Goal: Task Accomplishment & Management: Use online tool/utility

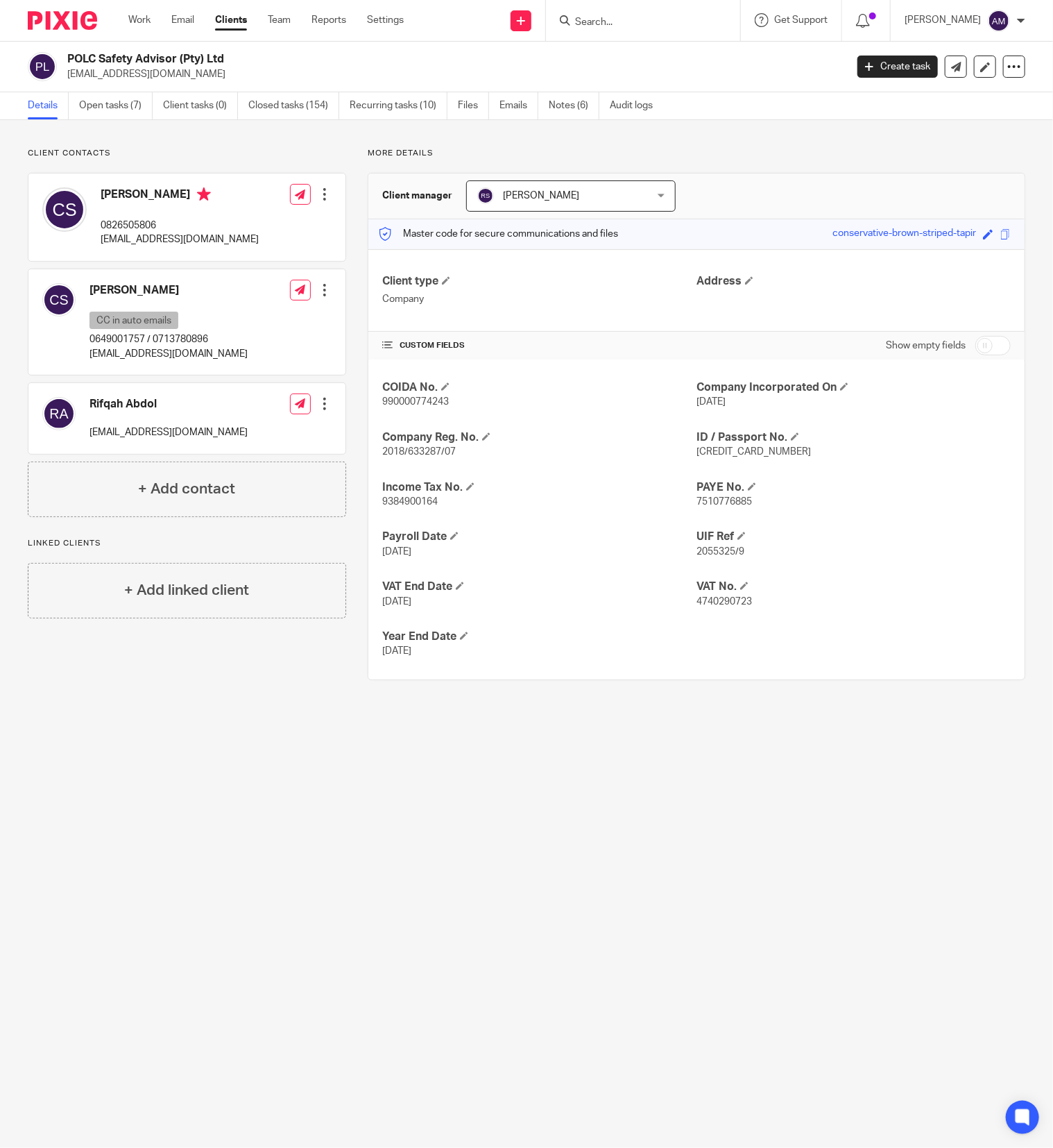
click at [648, 12] on form at bounding box center [648, 20] width 148 height 17
click at [653, 23] on input "Search" at bounding box center [636, 23] width 125 height 13
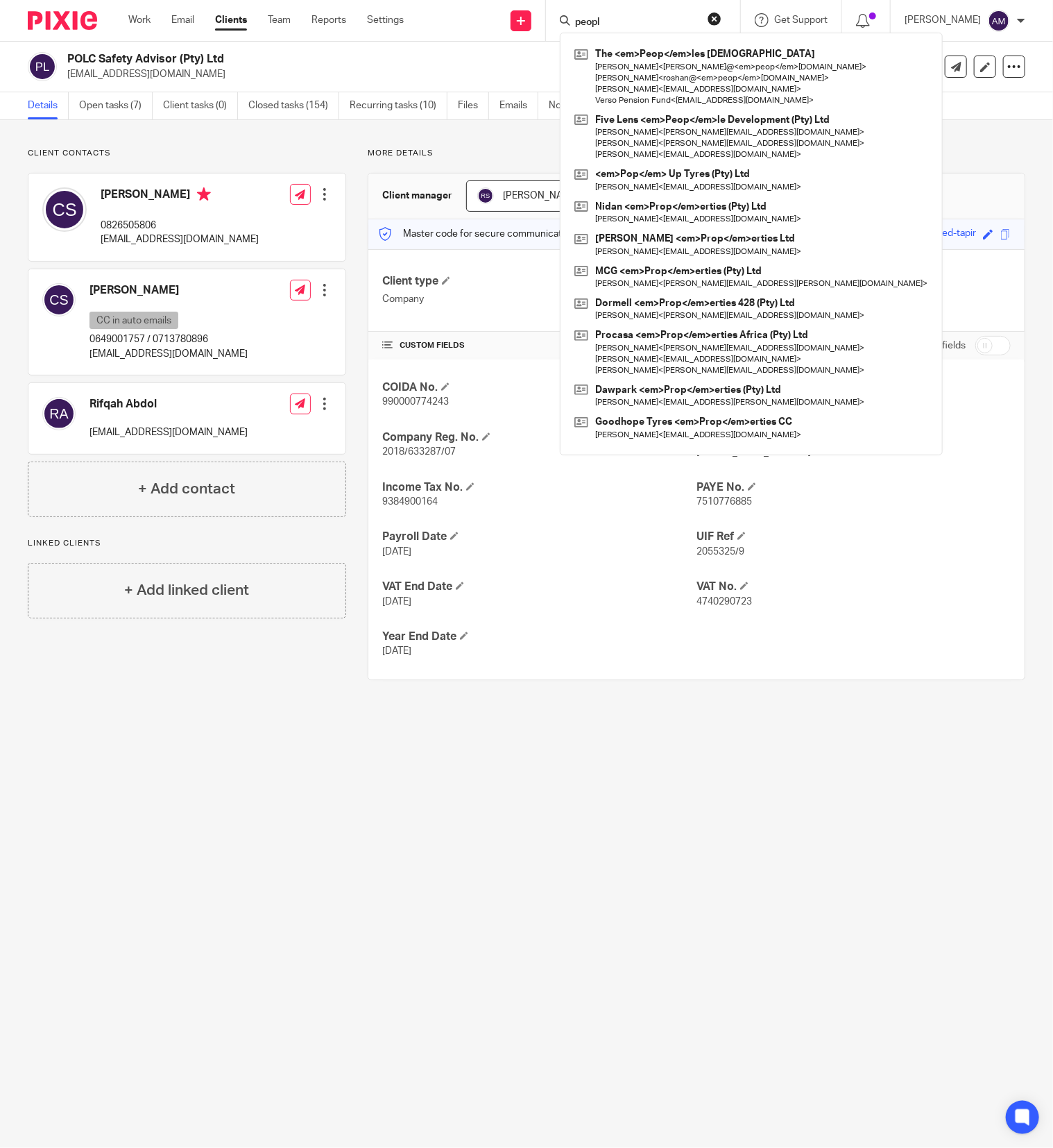
type input "peopl"
click button "submit" at bounding box center [0, 0] width 0 height 0
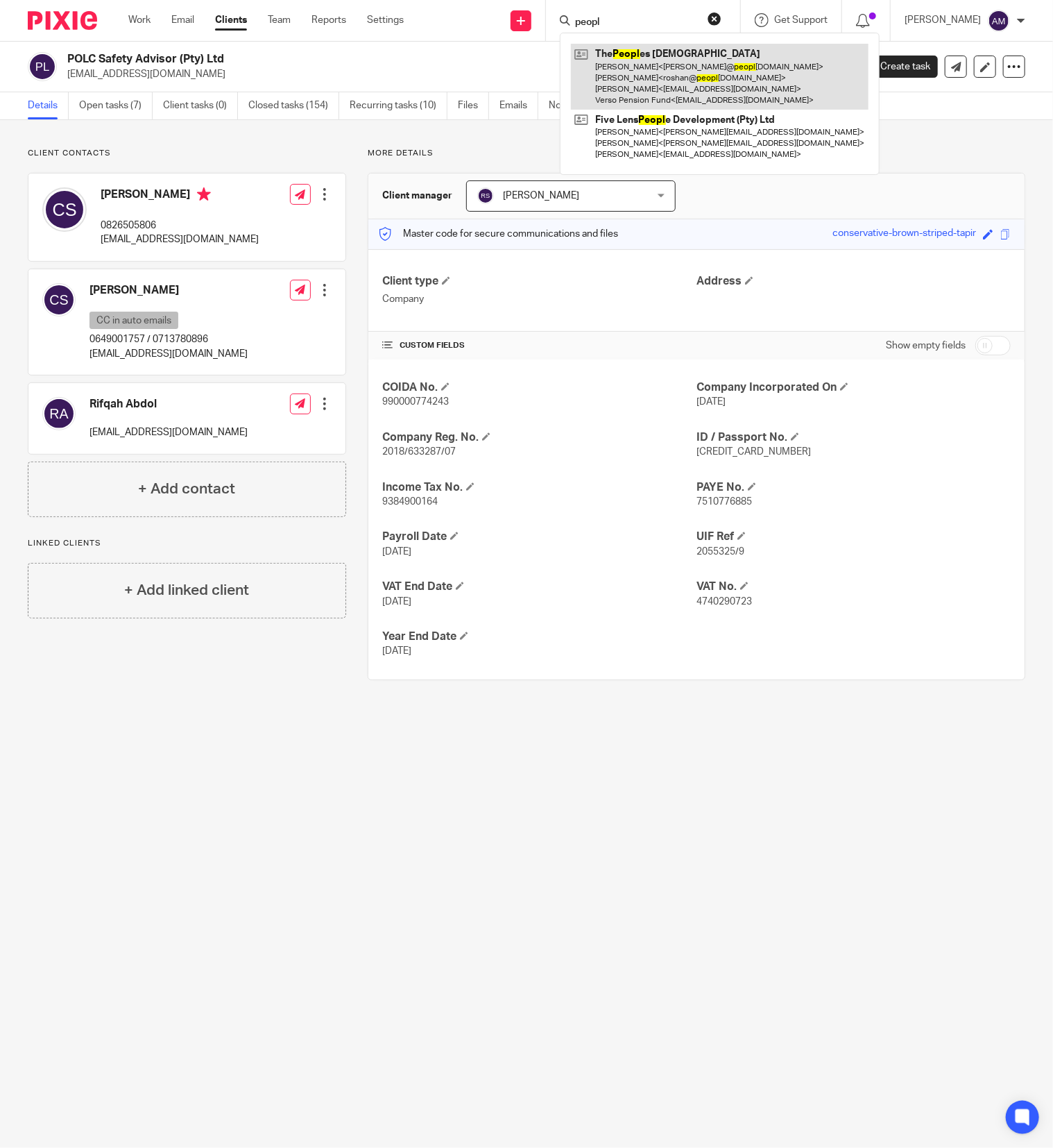
click at [661, 66] on link at bounding box center [720, 77] width 298 height 66
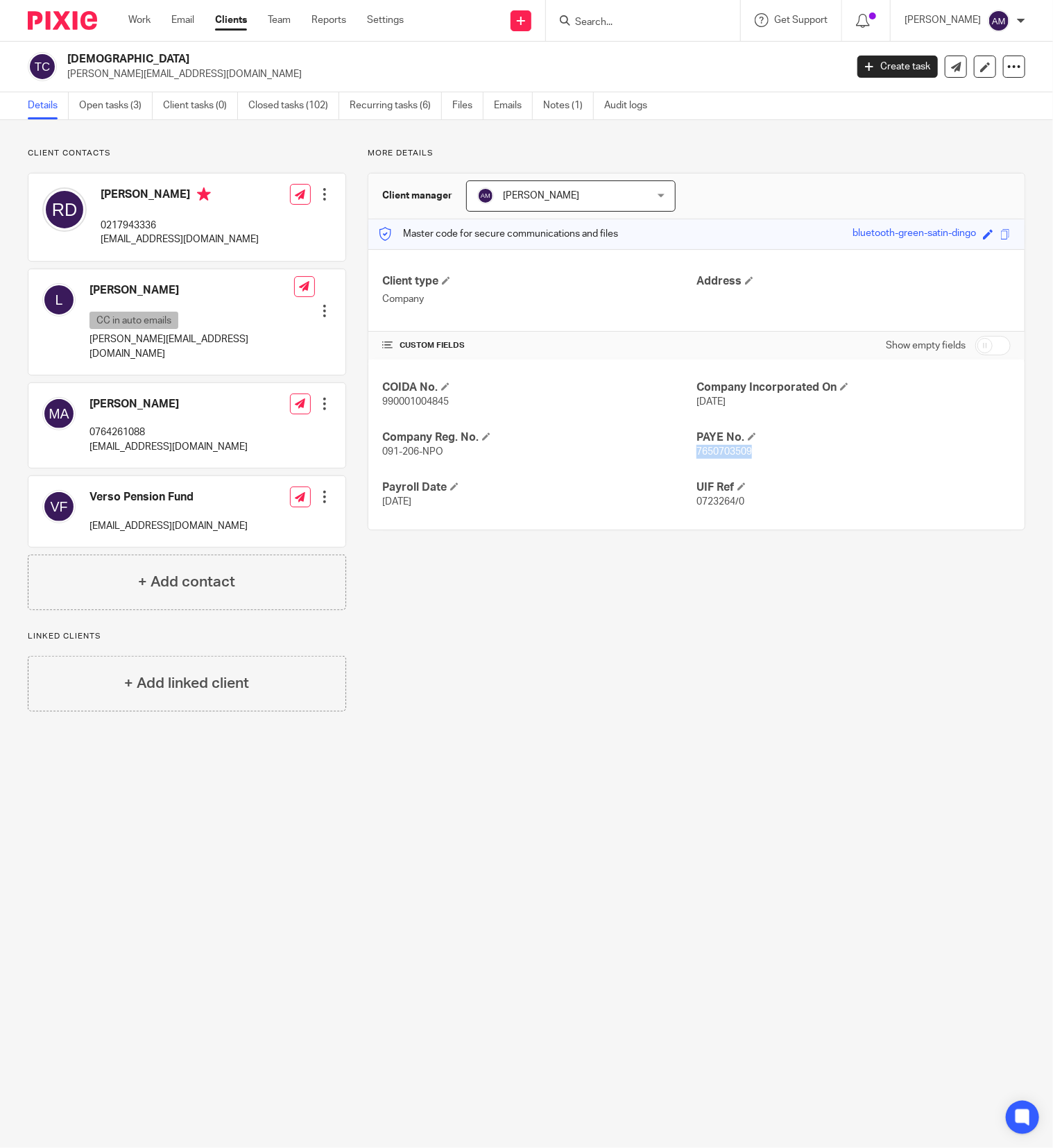
drag, startPoint x: 683, startPoint y: 449, endPoint x: 738, endPoint y: 449, distance: 55.0
click at [738, 449] on span "7650703509" at bounding box center [724, 451] width 56 height 10
copy span "7650703509"
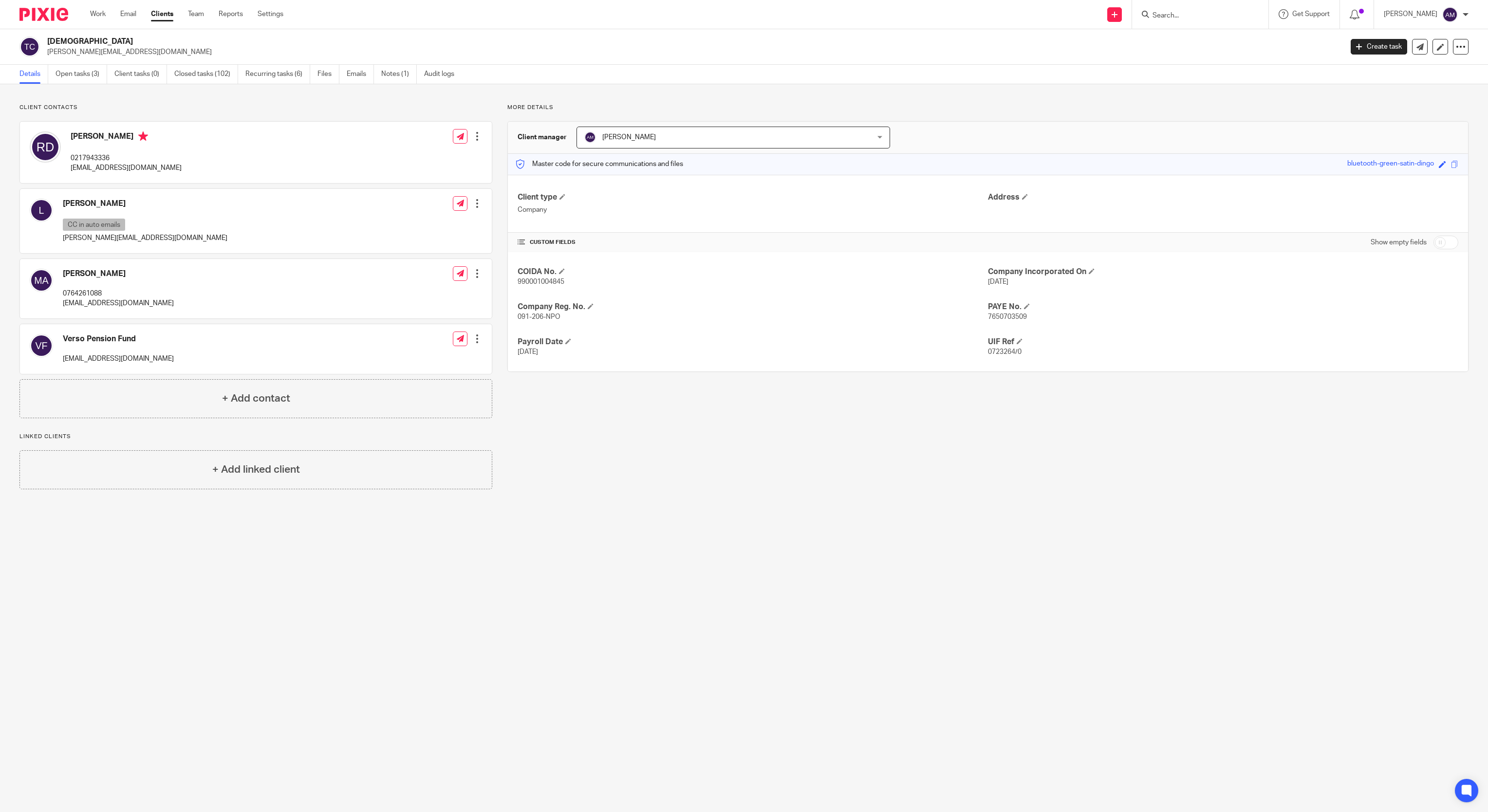
click at [739, 6] on div at bounding box center [1200, 14] width 136 height 29
click at [739, 14] on input "Search" at bounding box center [1195, 16] width 88 height 9
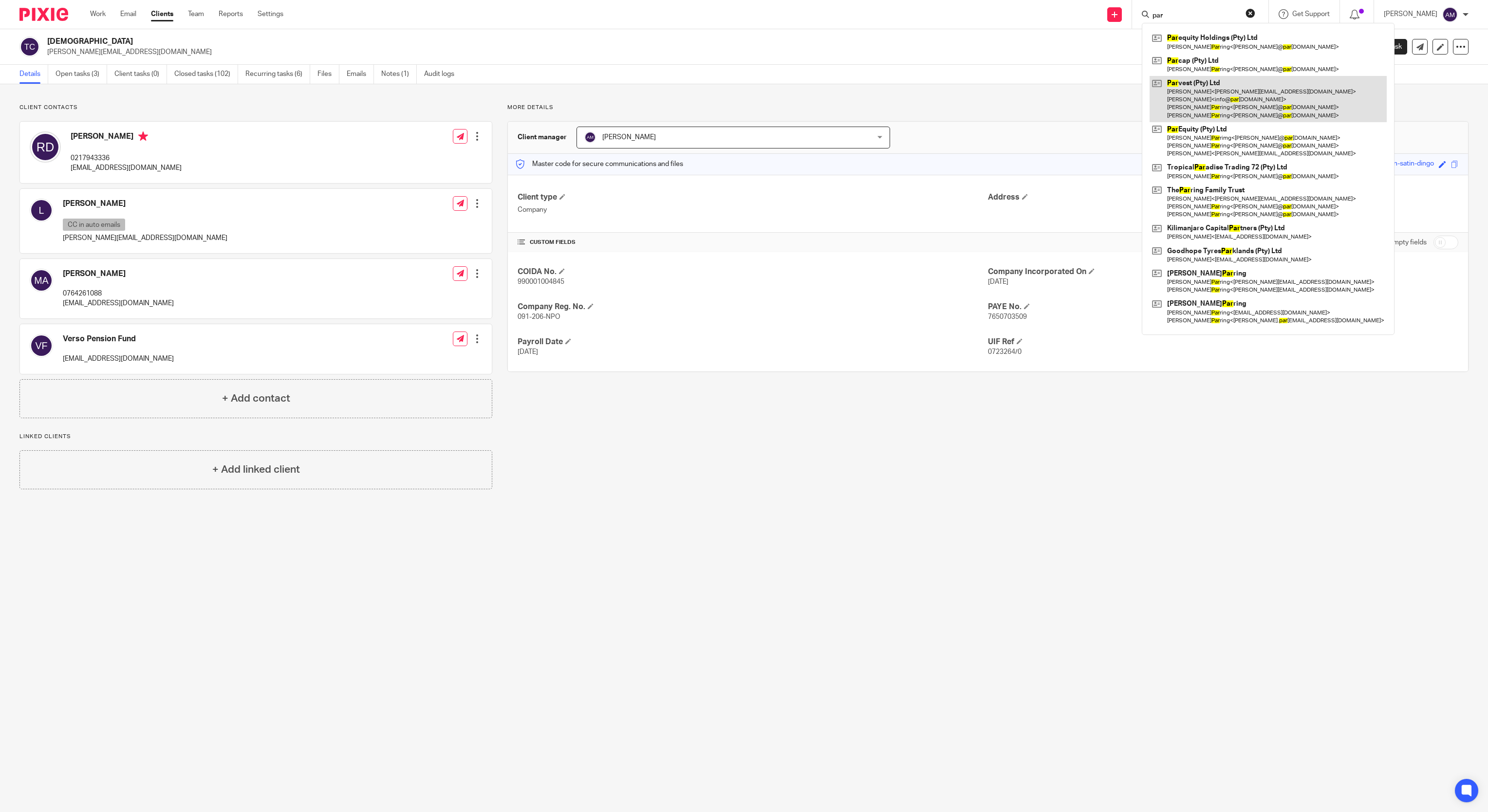
type input "par"
click at [739, 96] on link at bounding box center [1268, 99] width 237 height 46
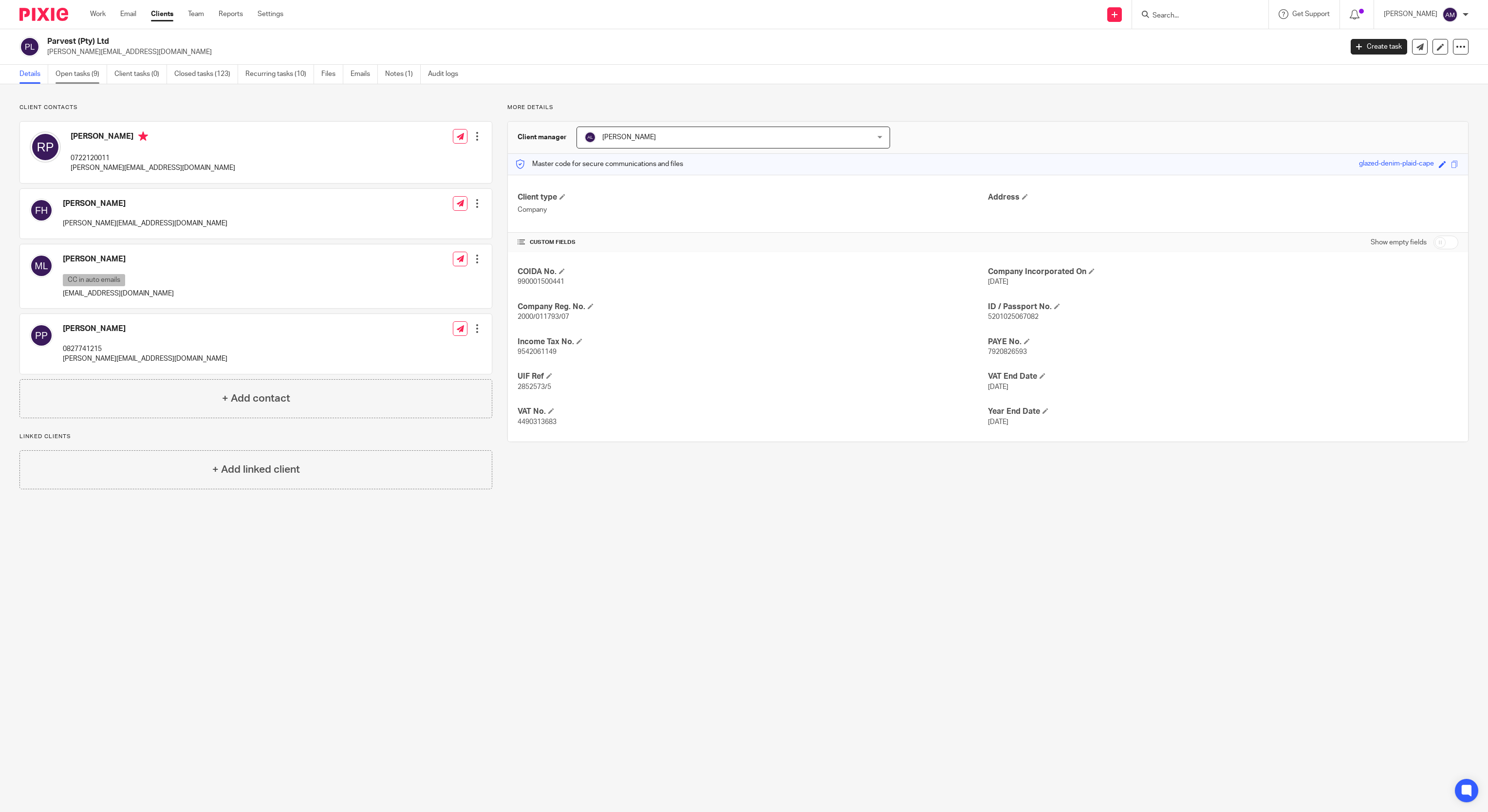
click at [79, 75] on link "Open tasks (9)" at bounding box center [81, 74] width 52 height 19
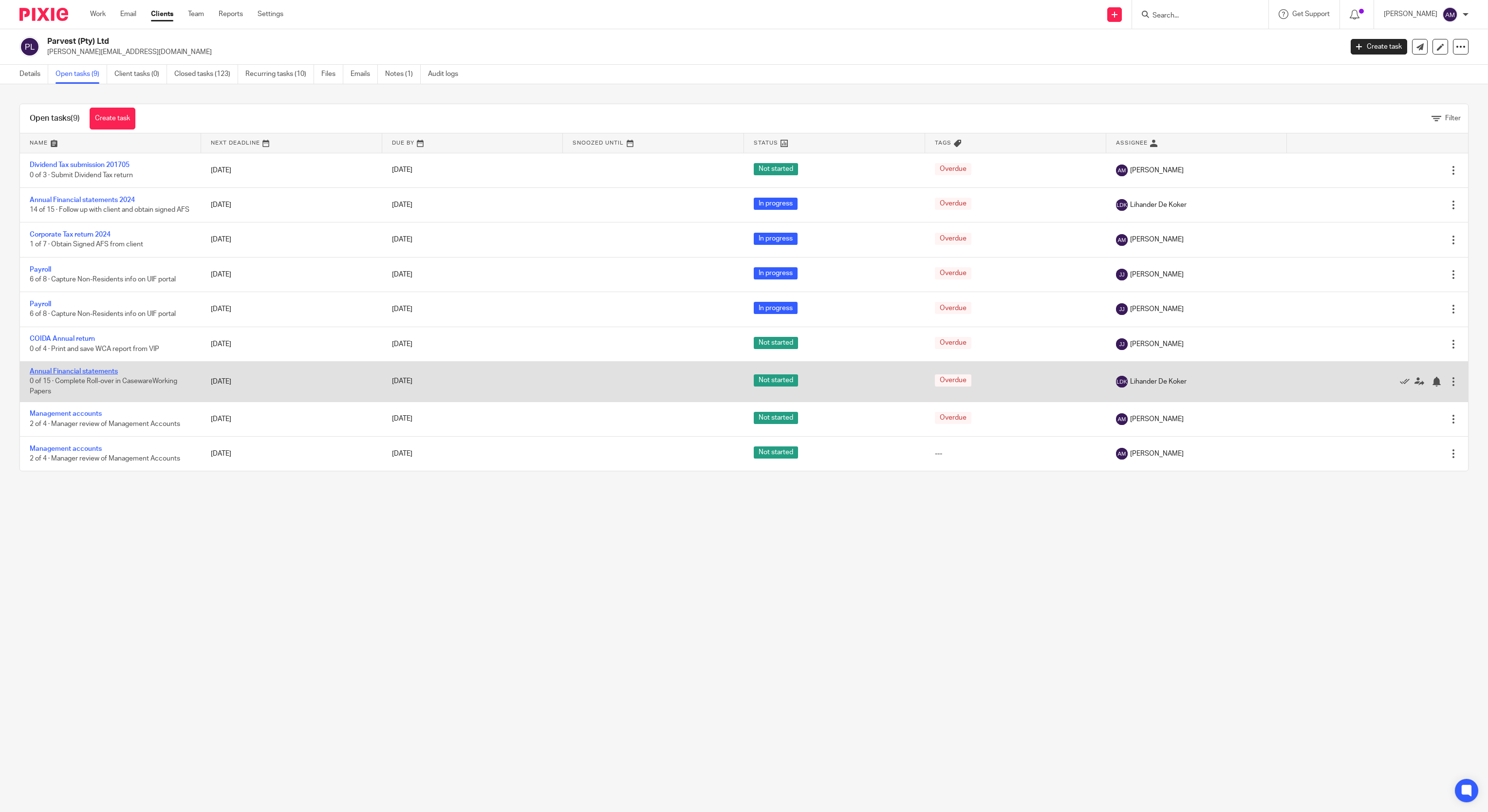
click at [86, 375] on link "Annual Financial statements" at bounding box center [74, 371] width 88 height 7
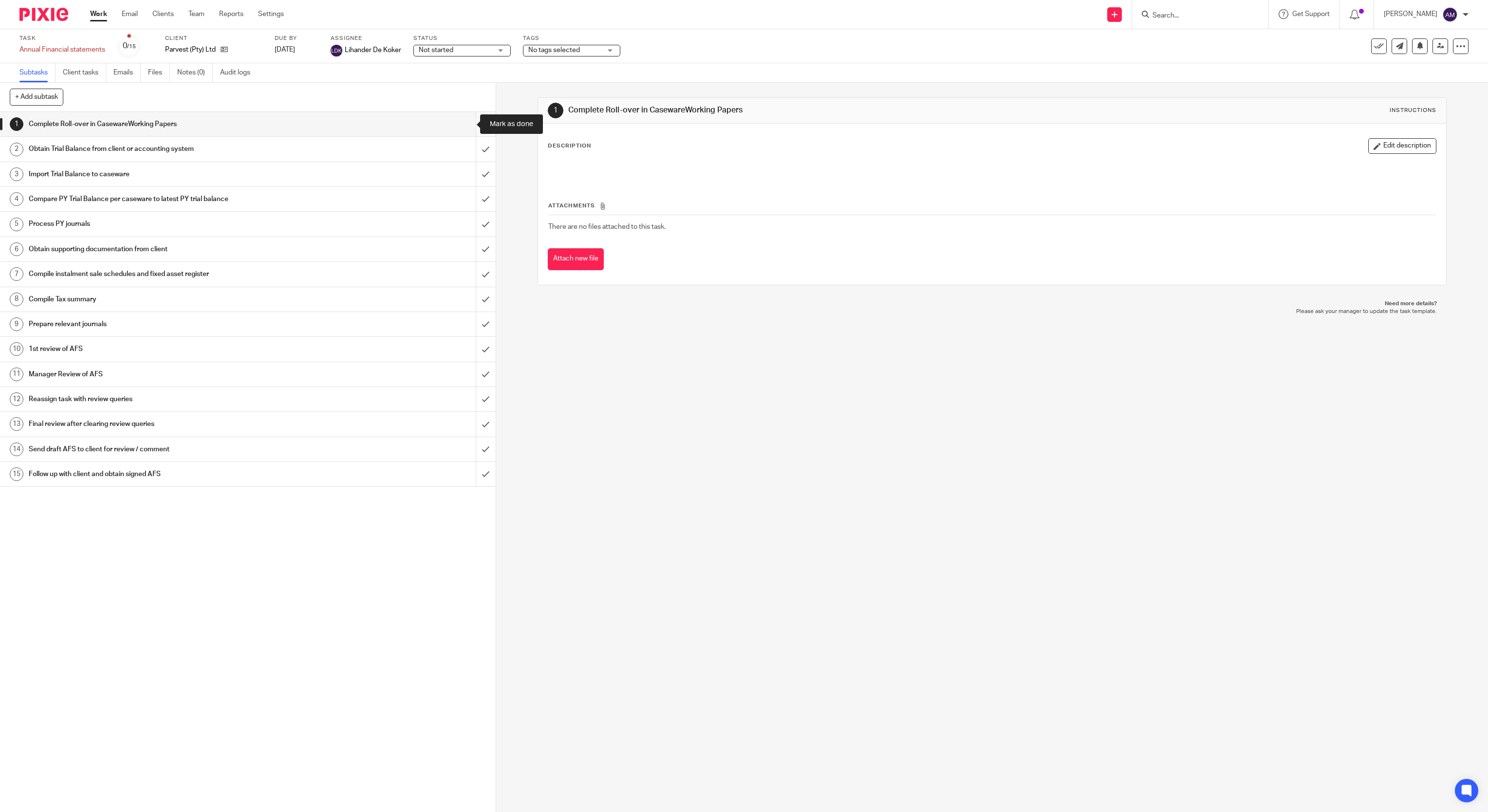
click at [466, 123] on input "submit" at bounding box center [247, 124] width 496 height 24
click at [465, 149] on input "submit" at bounding box center [247, 149] width 496 height 24
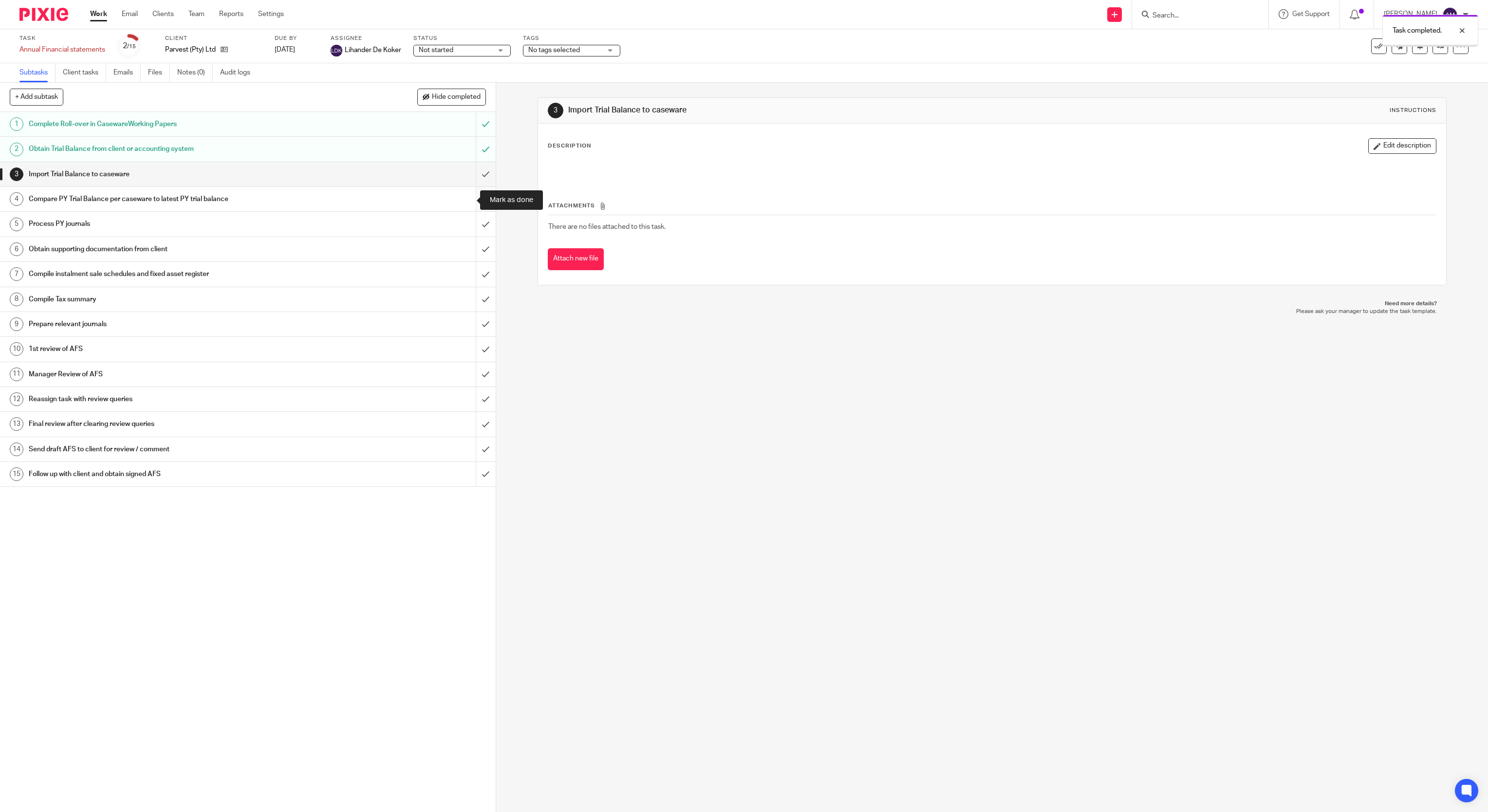
click at [464, 203] on input "submit" at bounding box center [247, 199] width 496 height 24
click at [464, 222] on input "submit" at bounding box center [247, 224] width 496 height 24
click at [464, 256] on input "submit" at bounding box center [247, 249] width 496 height 24
click at [465, 280] on input "submit" at bounding box center [247, 274] width 496 height 24
click at [467, 298] on input "submit" at bounding box center [247, 299] width 496 height 24
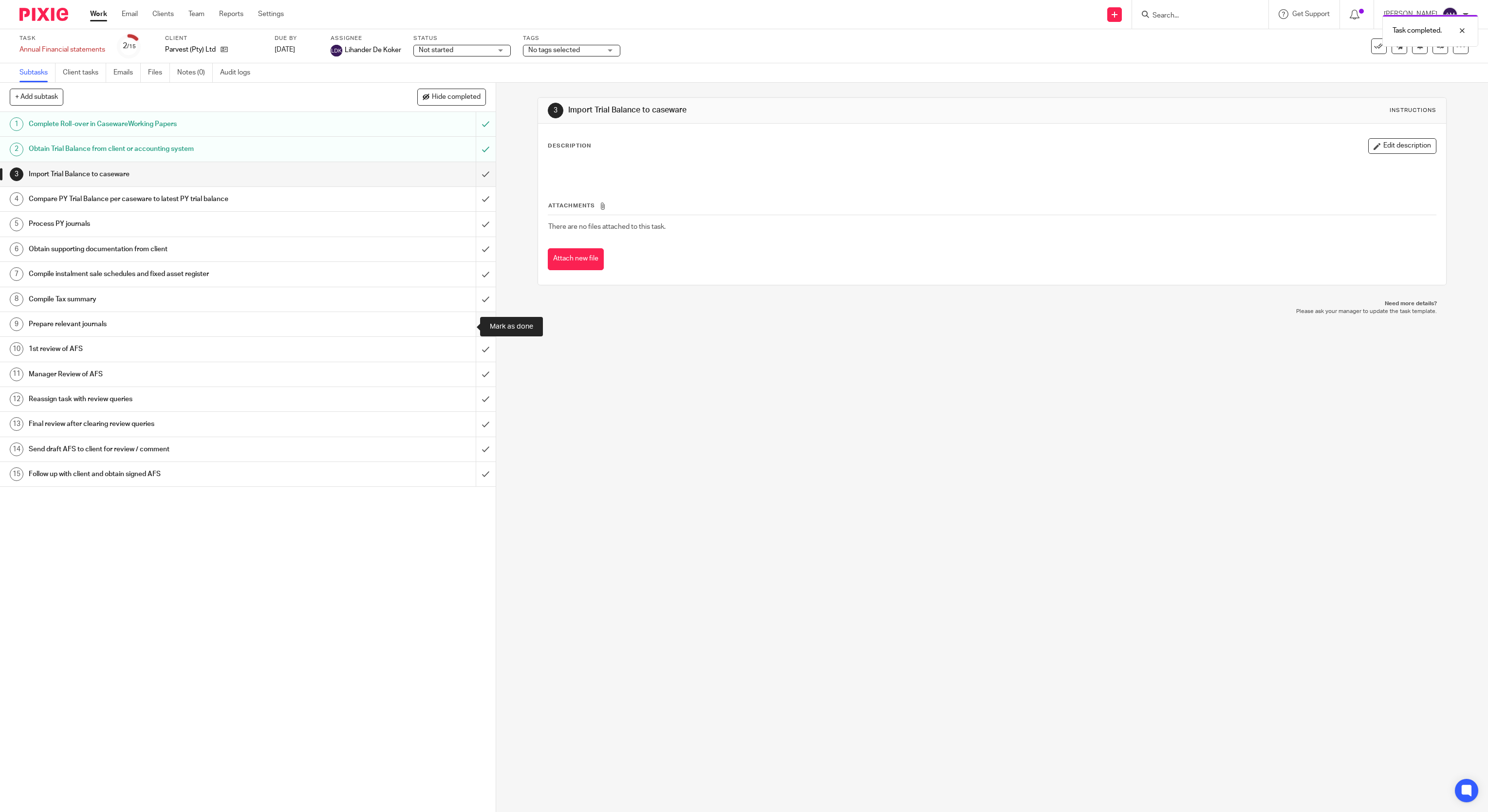
click at [464, 332] on input "submit" at bounding box center [247, 324] width 496 height 24
click at [462, 355] on input "submit" at bounding box center [247, 349] width 496 height 24
click at [462, 182] on input "submit" at bounding box center [247, 175] width 496 height 24
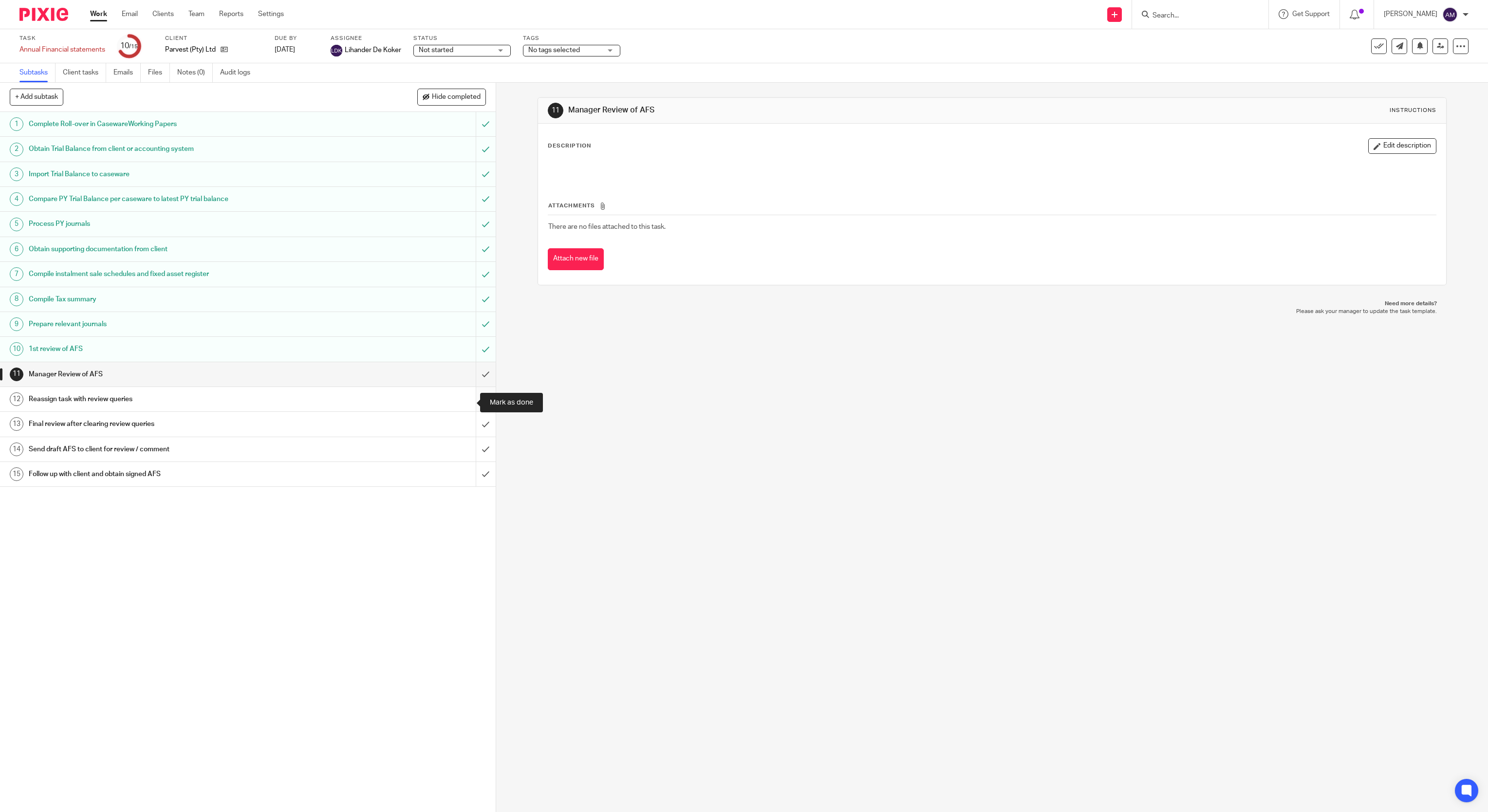
click at [467, 400] on input "submit" at bounding box center [247, 399] width 496 height 24
click at [468, 430] on input "submit" at bounding box center [247, 424] width 496 height 24
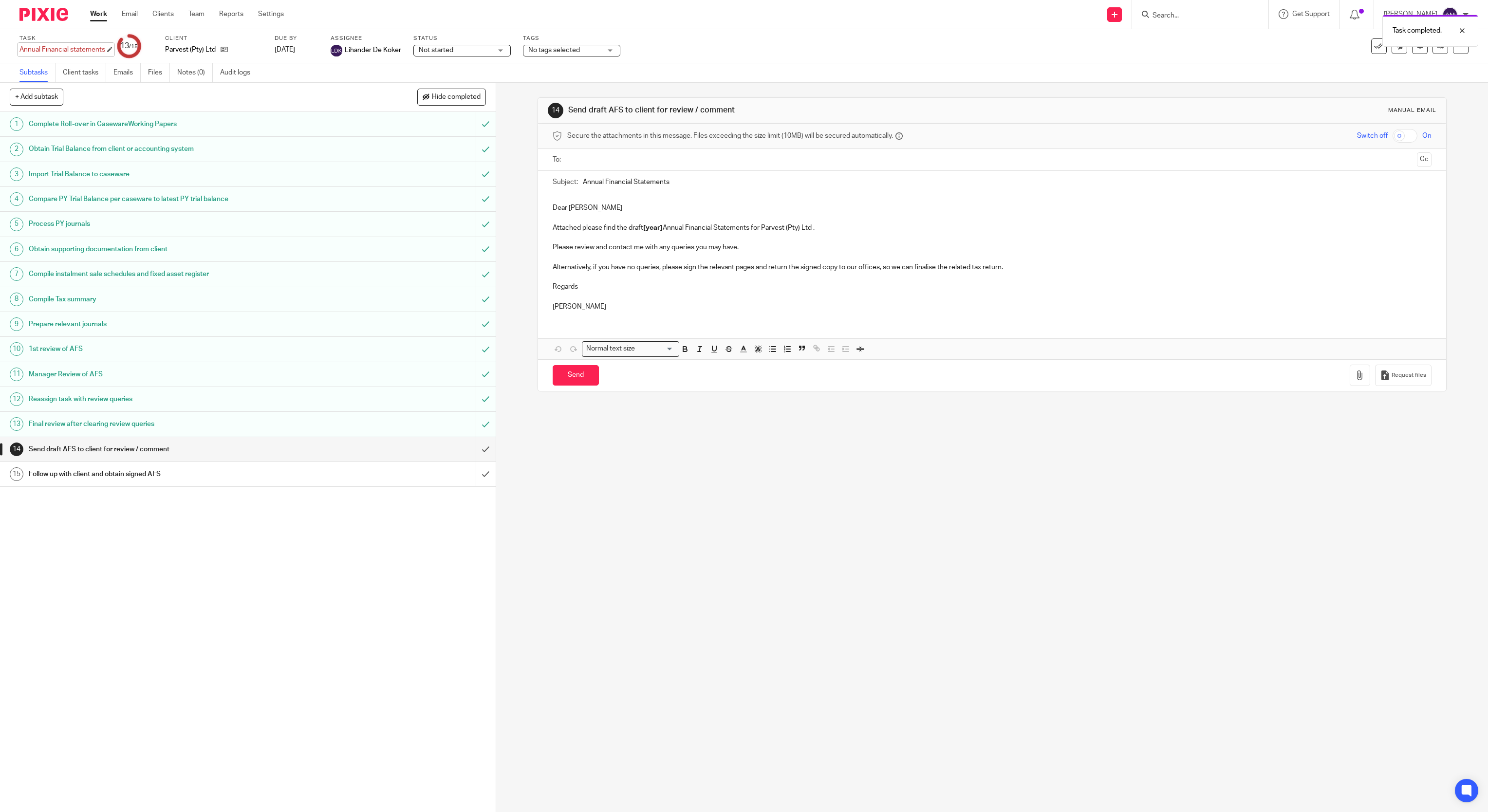
click at [102, 49] on div "Annual Financial statements Save Annual Financial statements" at bounding box center [62, 49] width 86 height 10
type input "Annual Financial statements 2025"
click at [131, 50] on link "Save" at bounding box center [139, 50] width 15 height 10
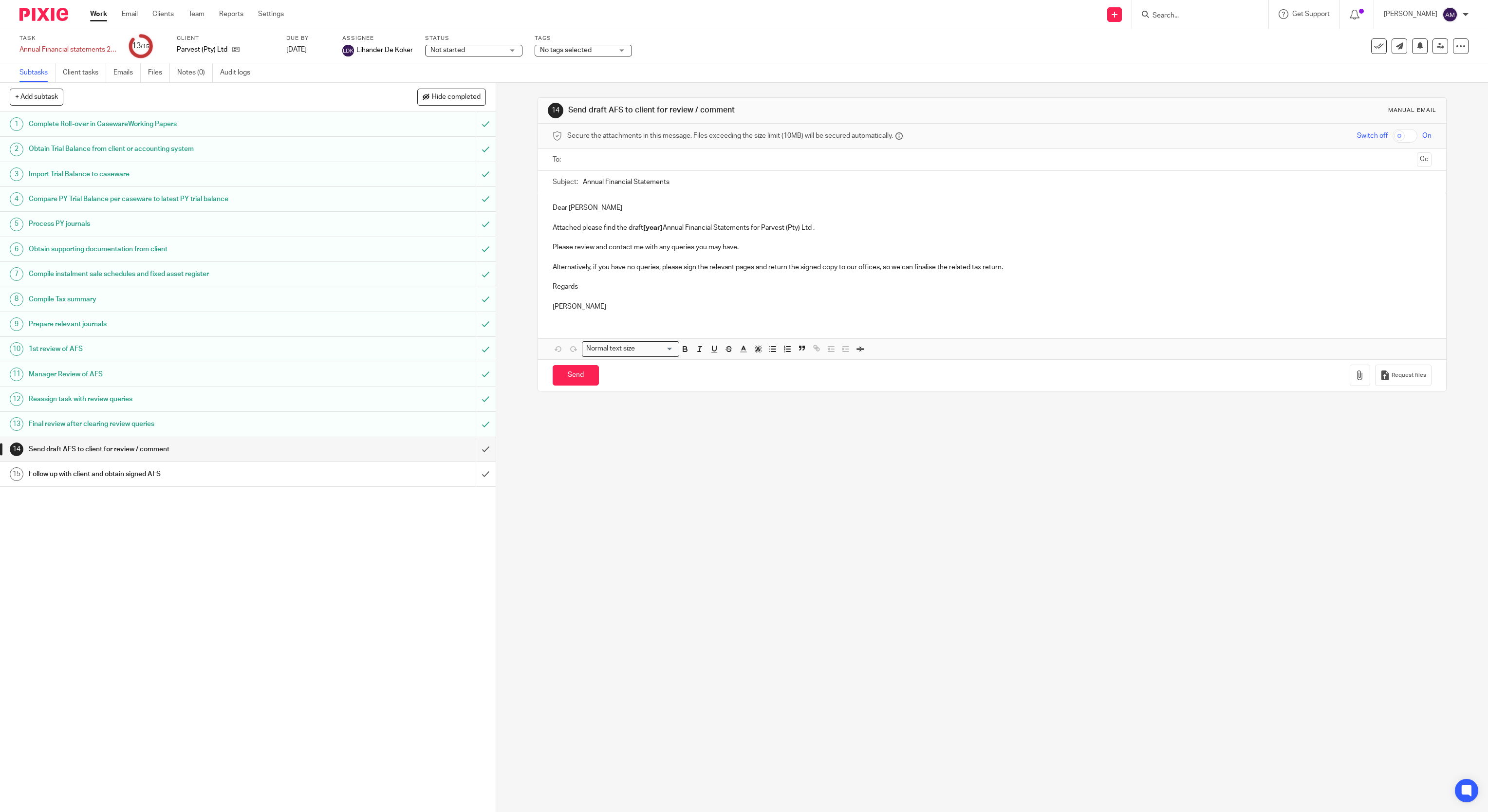
click at [589, 166] on input "text" at bounding box center [992, 160] width 842 height 12
click at [671, 164] on input "text" at bounding box center [1033, 161] width 761 height 19
click at [733, 166] on input "text" at bounding box center [1073, 161] width 680 height 19
click at [701, 189] on input "Annual Financial Statements" at bounding box center [1008, 184] width 849 height 22
type input "Annual Financial Statements 2025"
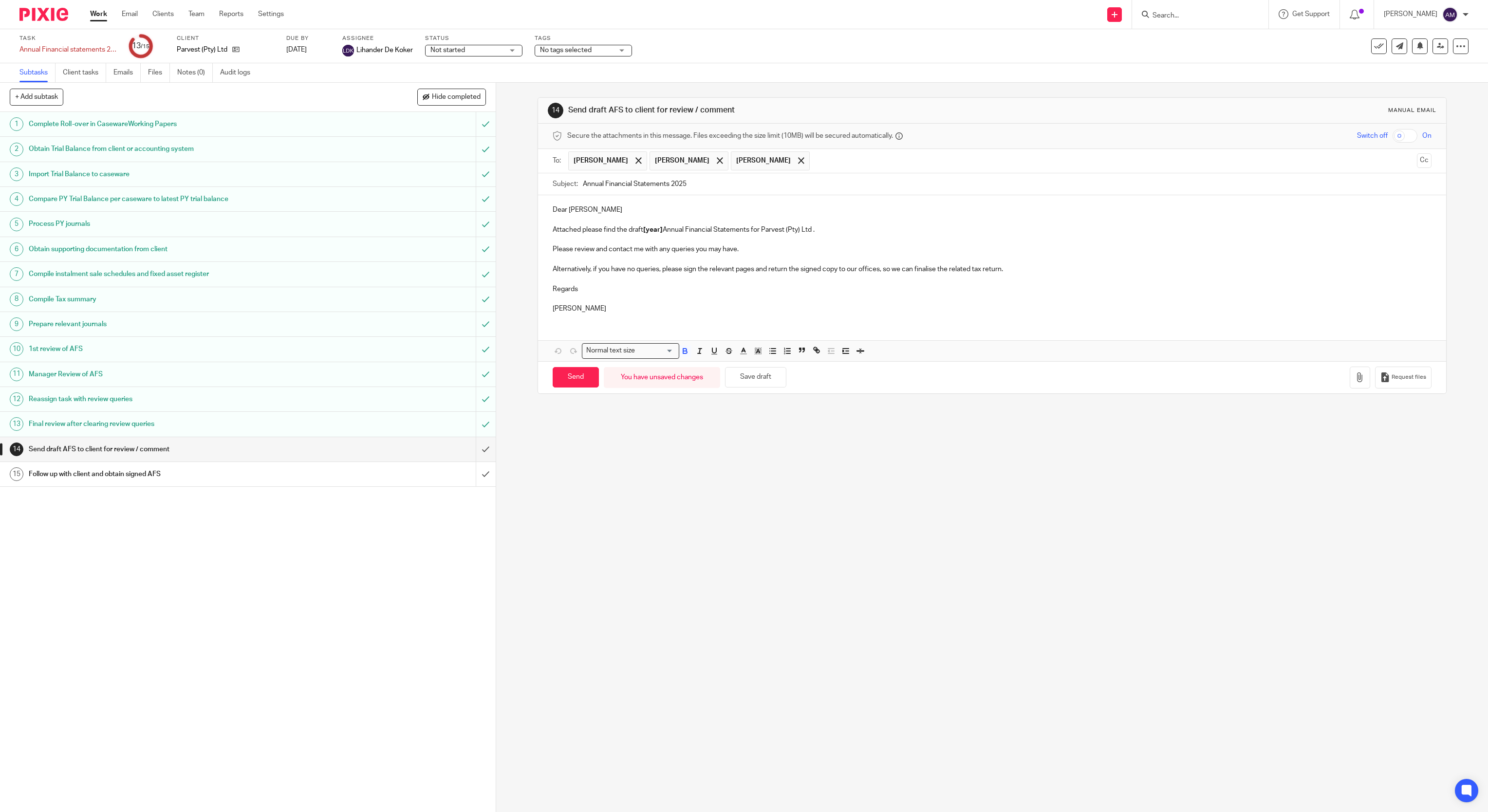
drag, startPoint x: 639, startPoint y: 235, endPoint x: 659, endPoint y: 237, distance: 20.1
click at [659, 235] on p "Attached please find the draft [year] Annual Financial Statements for Parvest (…" at bounding box center [992, 230] width 879 height 10
click at [1350, 385] on button "button" at bounding box center [1360, 377] width 20 height 22
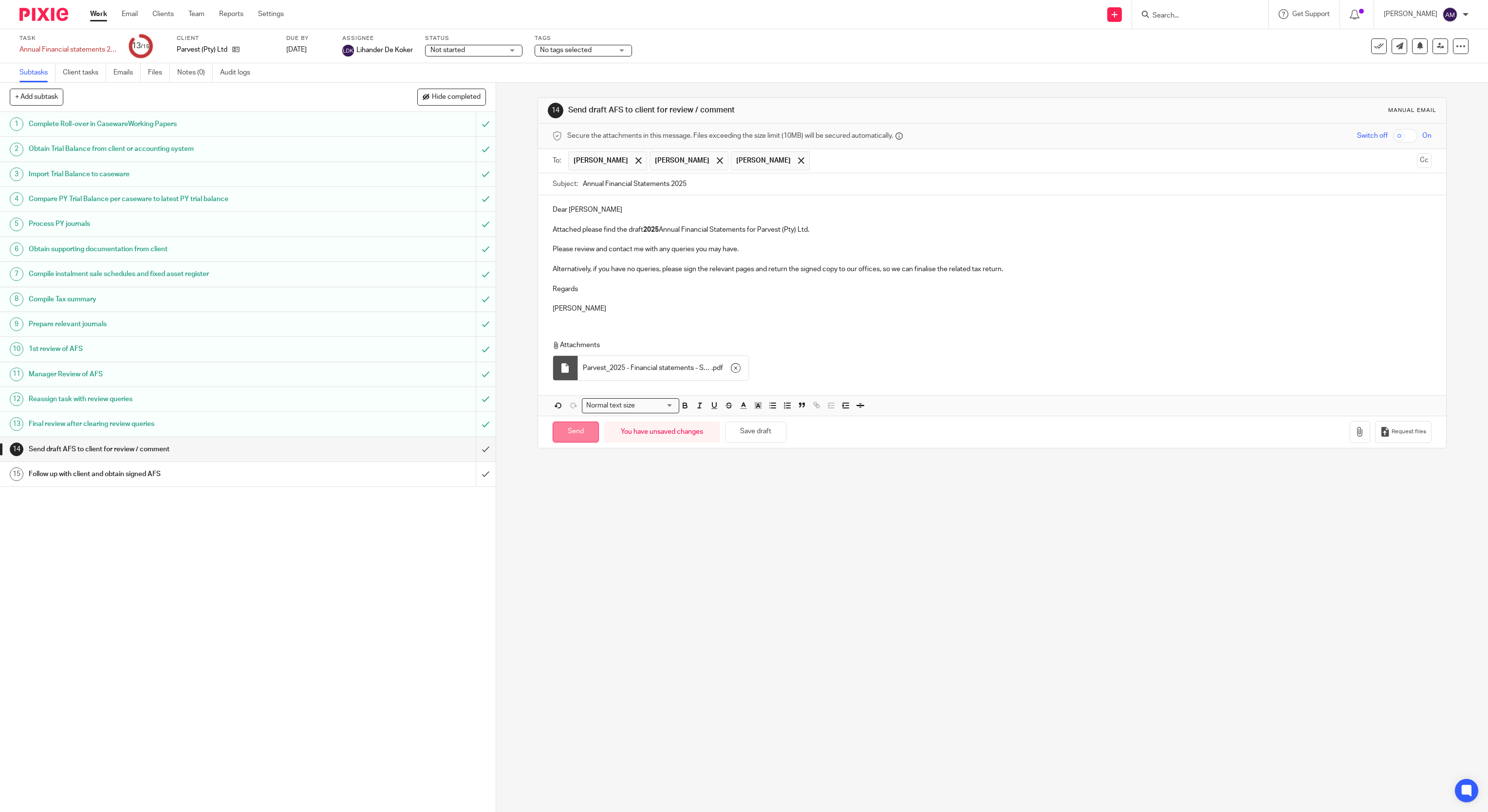
click at [568, 435] on input "Send" at bounding box center [576, 432] width 46 height 21
type input "Sent"
click at [97, 15] on link "Work" at bounding box center [98, 13] width 17 height 10
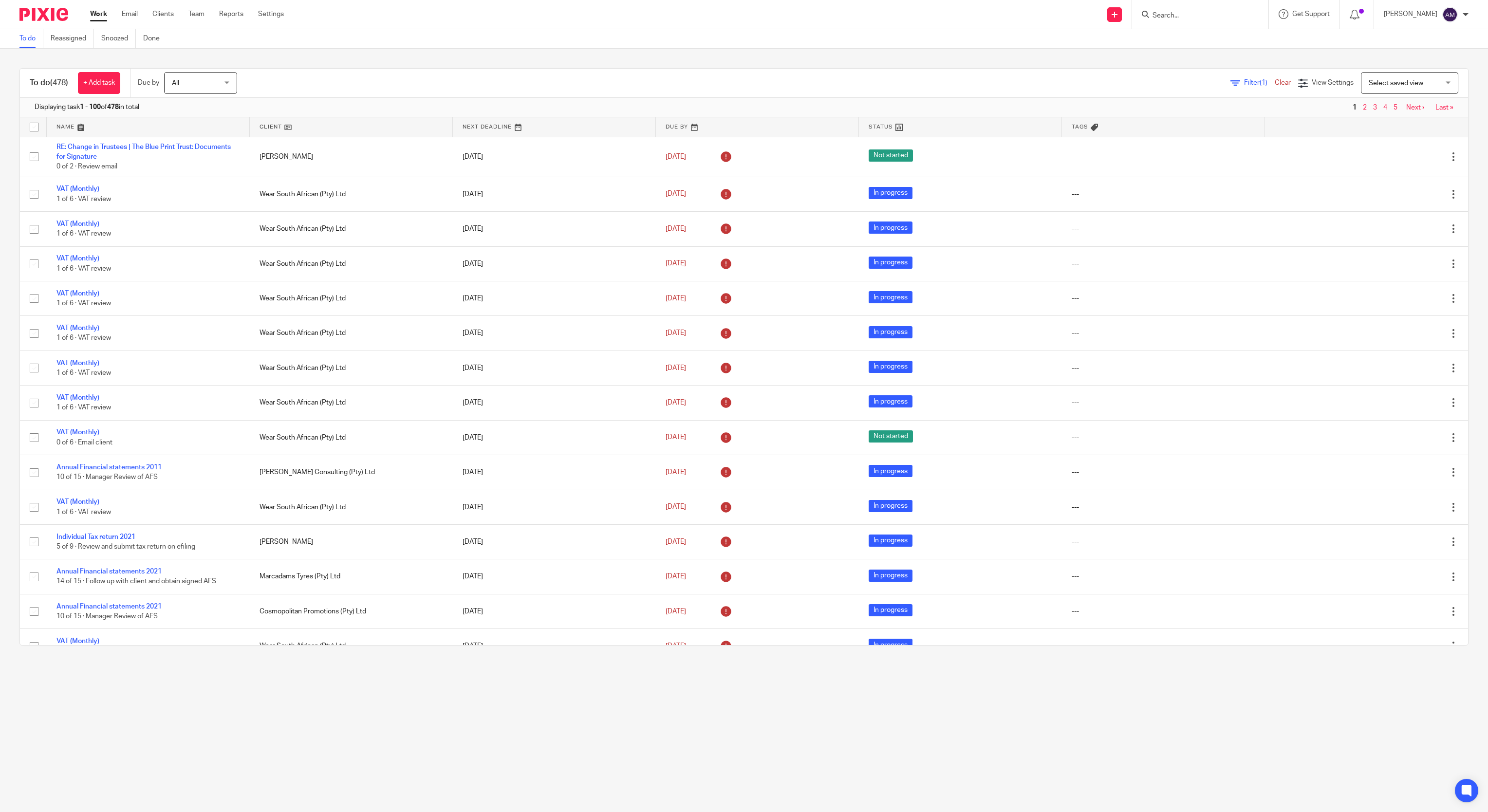
click at [1219, 77] on div "Filter (1) Clear View Settings View Settings (1) Filters Clear Save Manage save…" at bounding box center [861, 83] width 1214 height 22
click at [1244, 80] on span "Filter (1)" at bounding box center [1260, 82] width 31 height 7
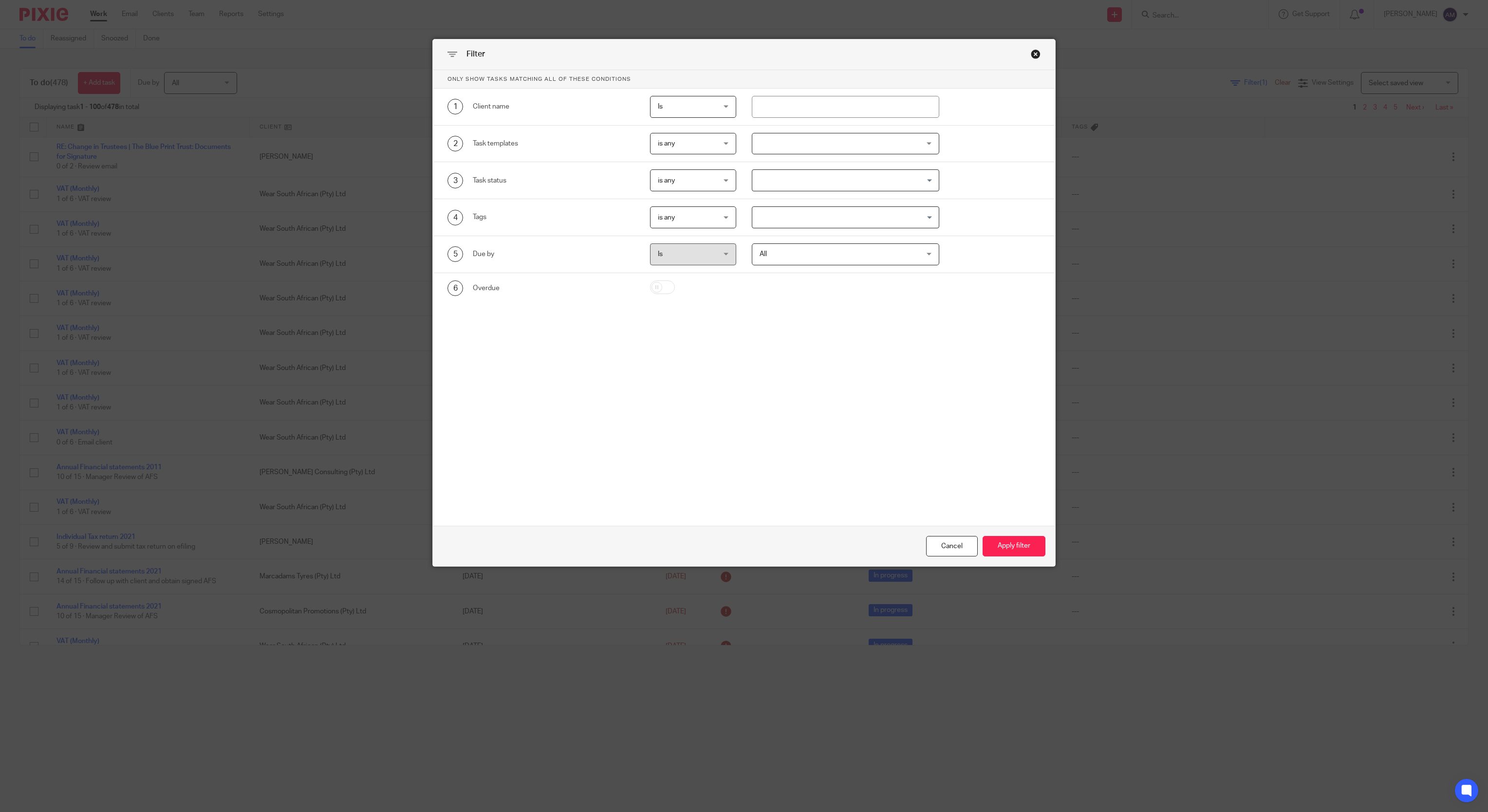
click at [920, 146] on div at bounding box center [845, 144] width 187 height 22
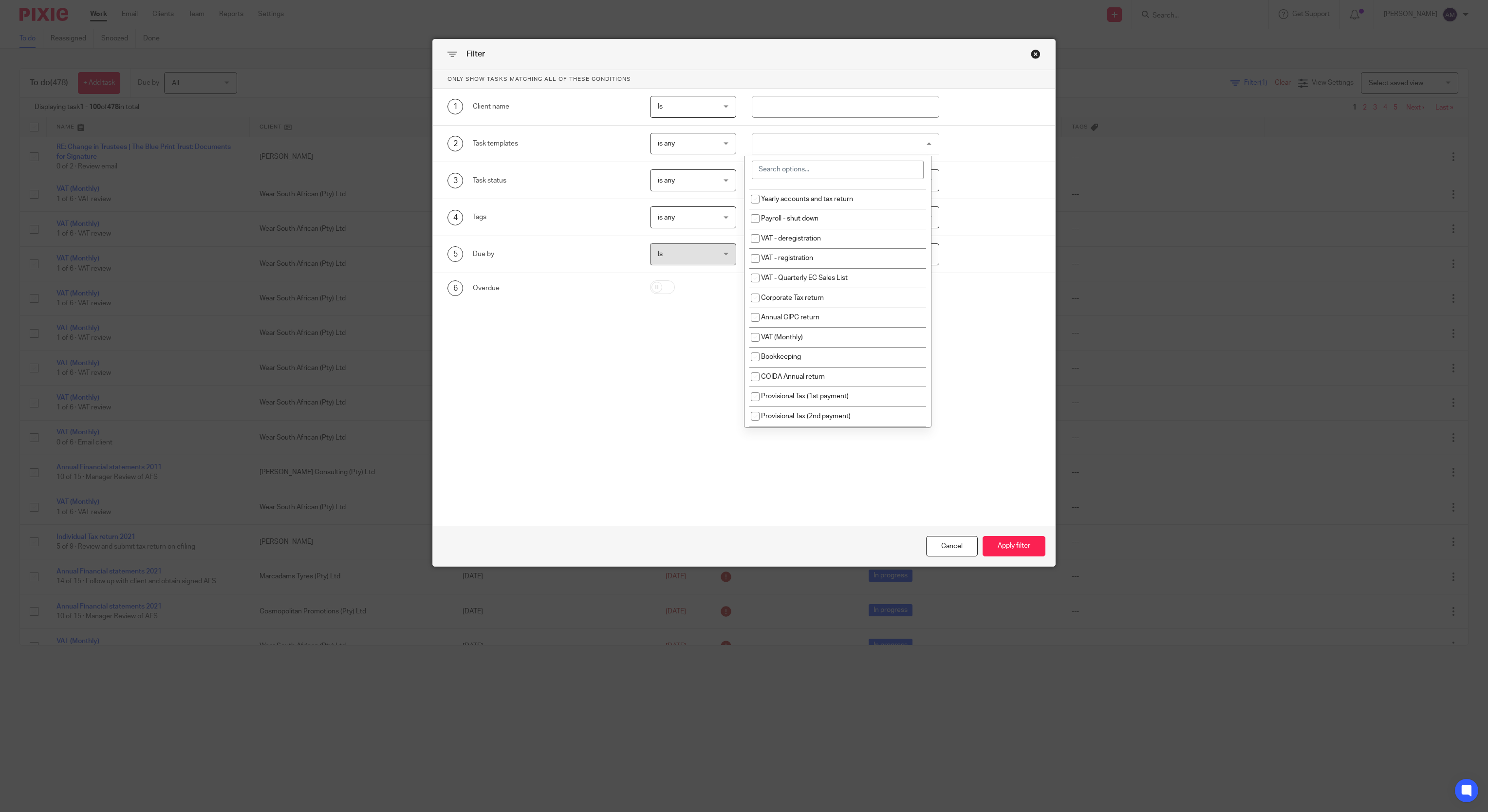
scroll to position [425, 0]
click at [869, 248] on li "Annual Financial statements" at bounding box center [838, 243] width 187 height 20
checkbox input "true"
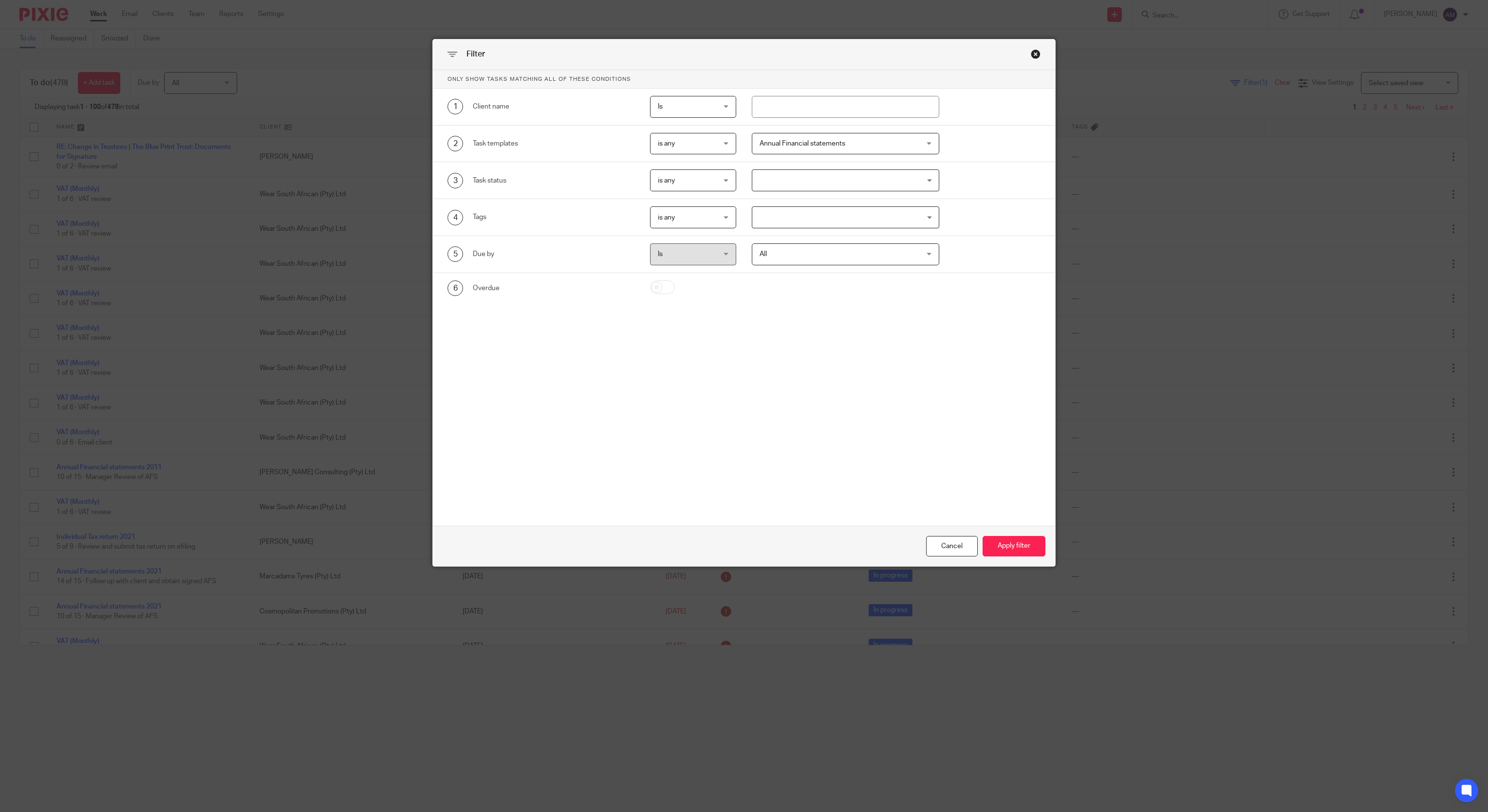
click at [985, 504] on form "Only show tasks matching all of these conditions 1 Client name Is Is Is Is not …" at bounding box center [744, 318] width 622 height 497
click at [998, 549] on button "Apply filter" at bounding box center [1014, 546] width 63 height 21
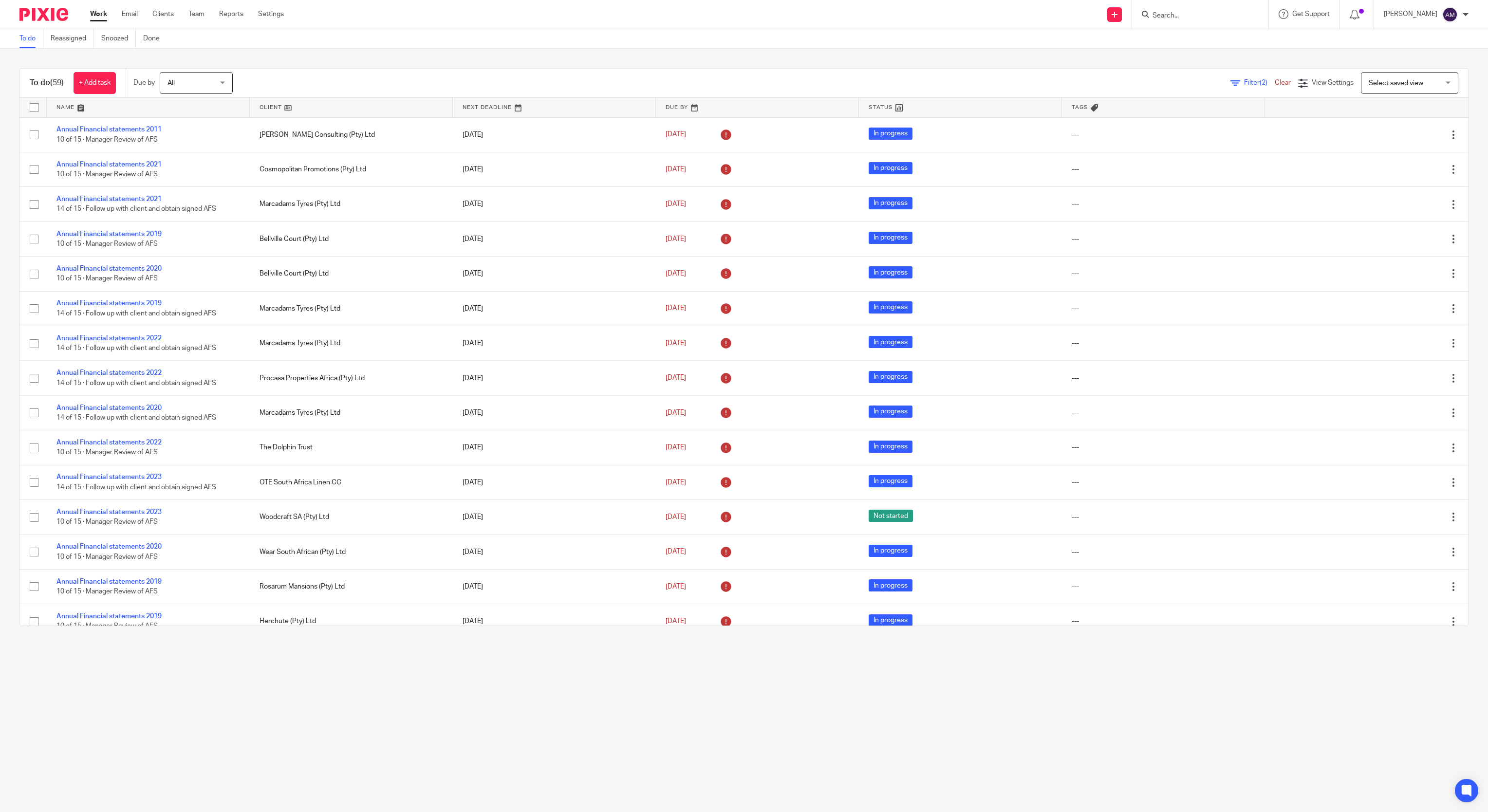
click at [340, 109] on link at bounding box center [352, 107] width 203 height 19
